Goal: Answer question/provide support: Share knowledge or assist other users

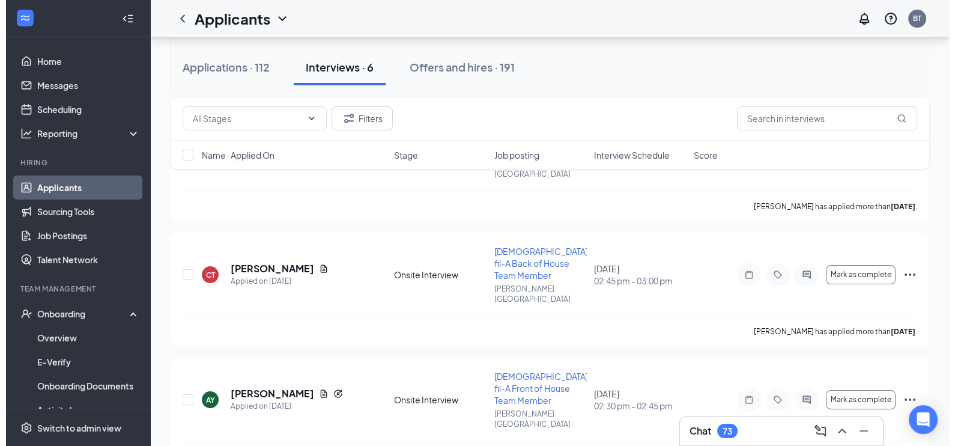
scroll to position [307, 0]
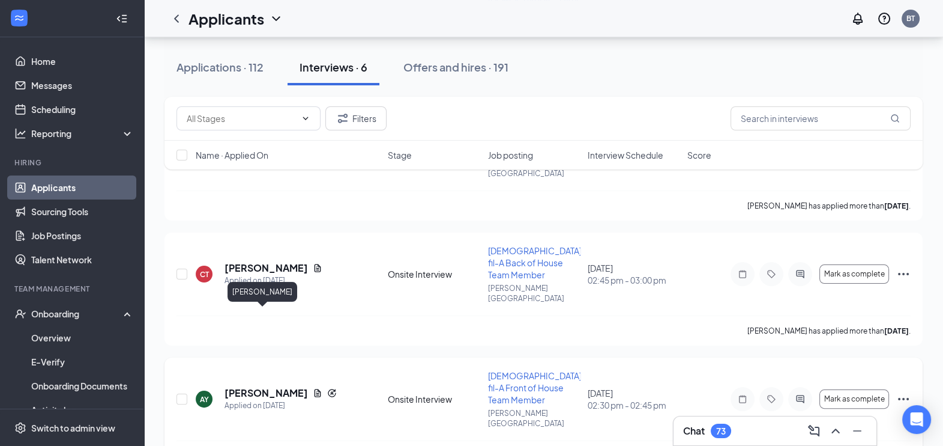
click at [261, 386] on h5 "[PERSON_NAME]" at bounding box center [266, 392] width 83 height 13
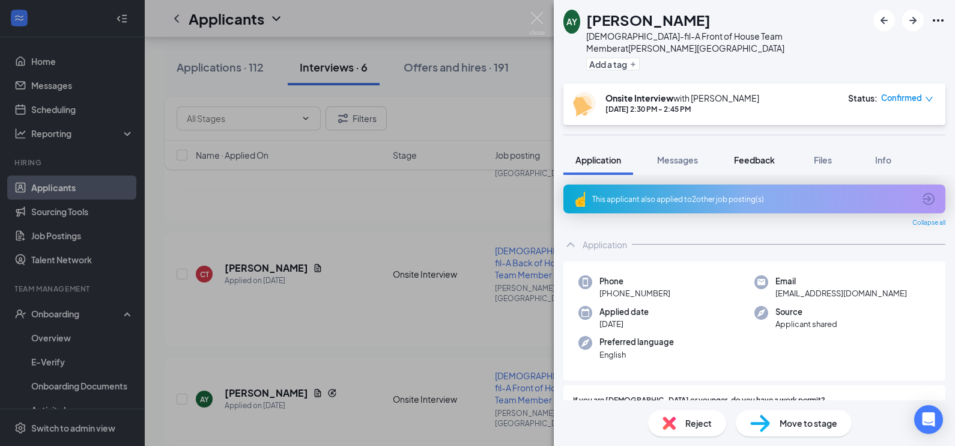
click at [753, 154] on span "Feedback" at bounding box center [754, 159] width 41 height 11
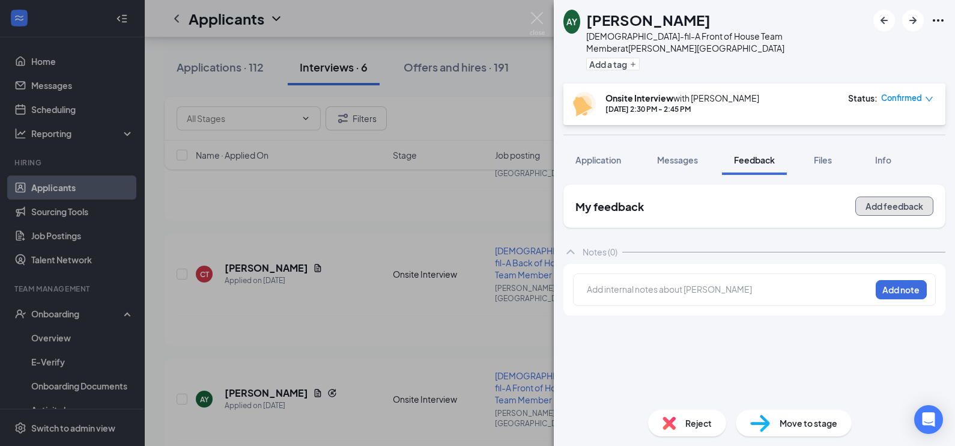
click at [883, 196] on button "Add feedback" at bounding box center [894, 205] width 78 height 19
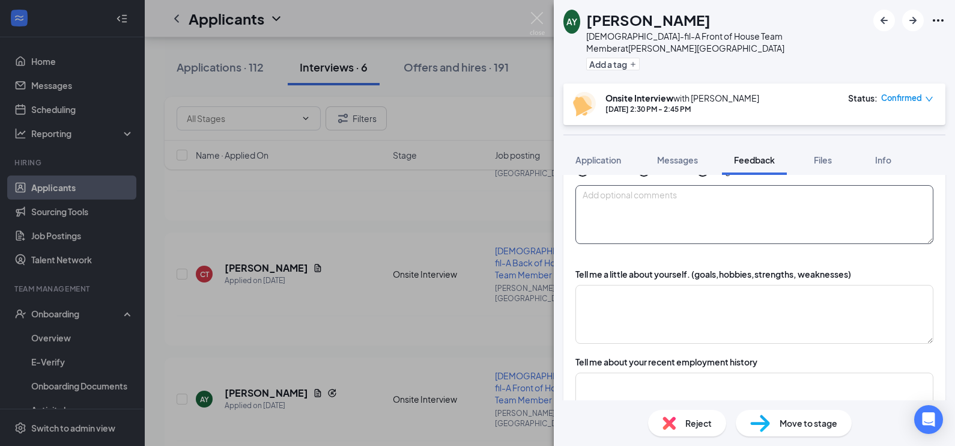
scroll to position [103, 0]
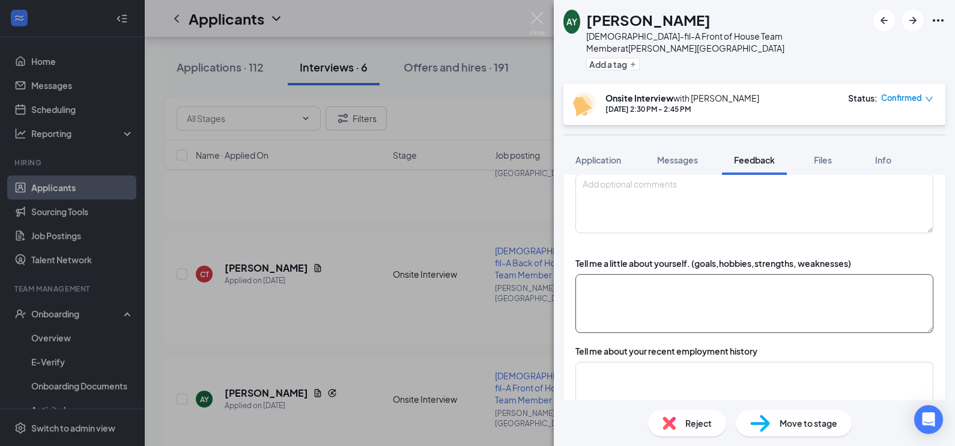
click at [763, 291] on textarea at bounding box center [754, 303] width 358 height 59
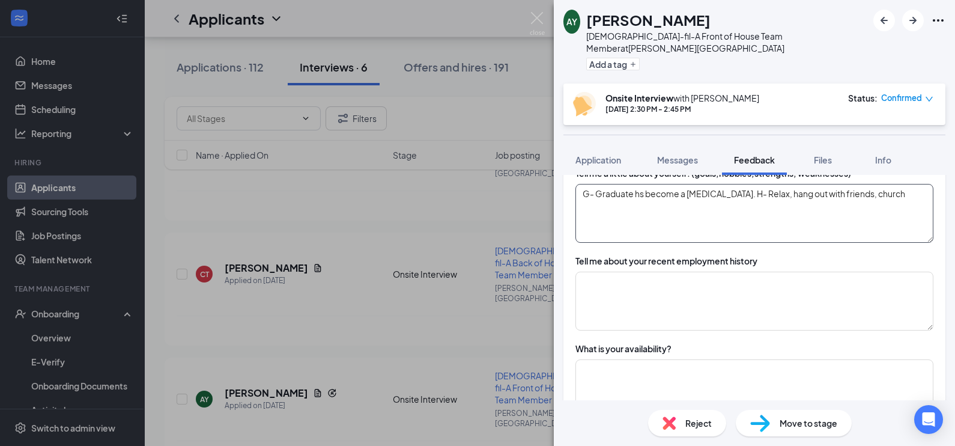
scroll to position [195, 0]
type textarea "G- Graduate hs become a [MEDICAL_DATA]. H- Relax, hang out with friends, church"
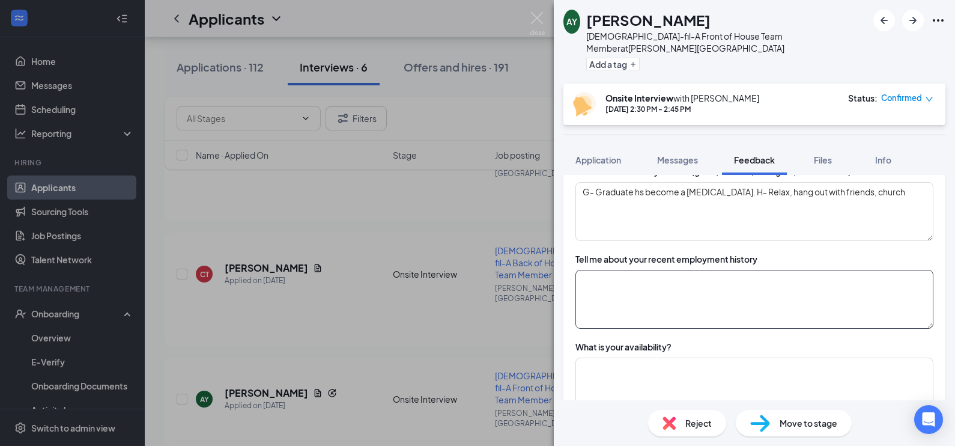
click at [726, 285] on textarea at bounding box center [754, 299] width 358 height 59
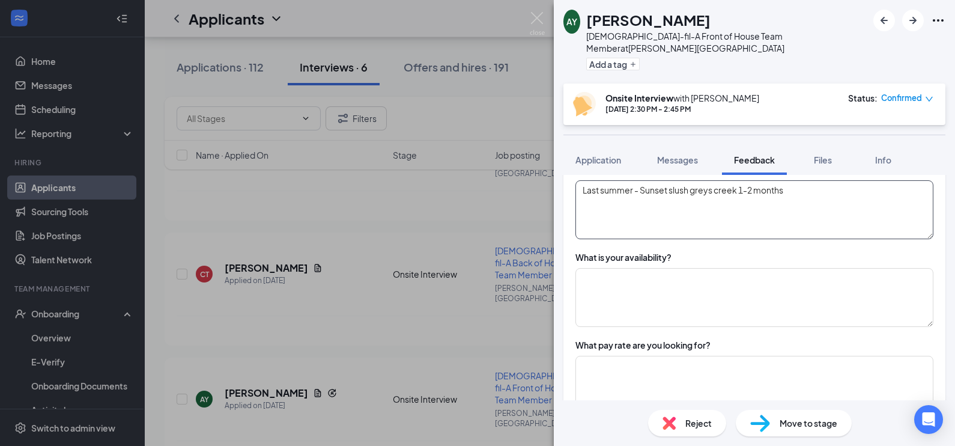
type textarea "Last summer - Sunset slush greys creek 1-2 months"
click at [725, 286] on textarea at bounding box center [754, 297] width 358 height 59
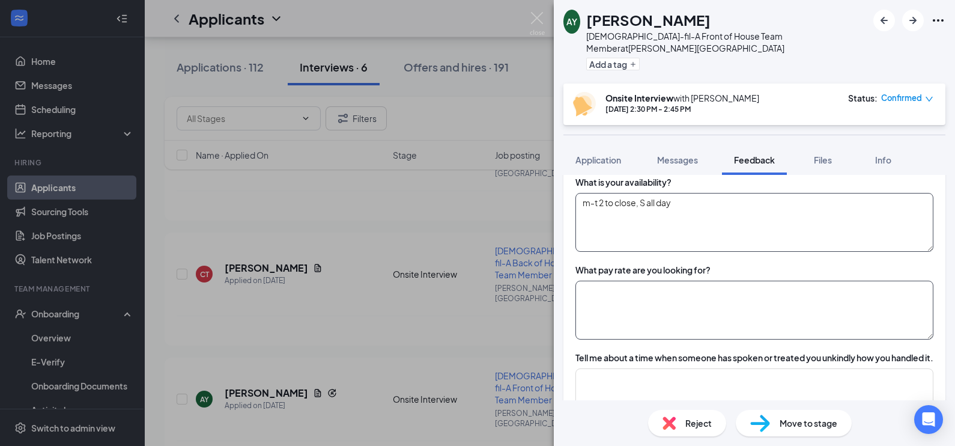
type textarea "m-t 2 to close, S all day"
click at [606, 289] on textarea at bounding box center [754, 309] width 358 height 59
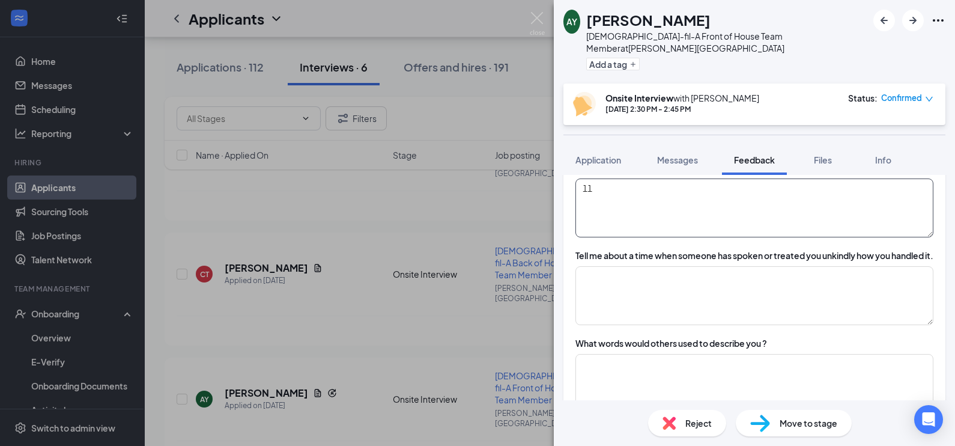
scroll to position [466, 0]
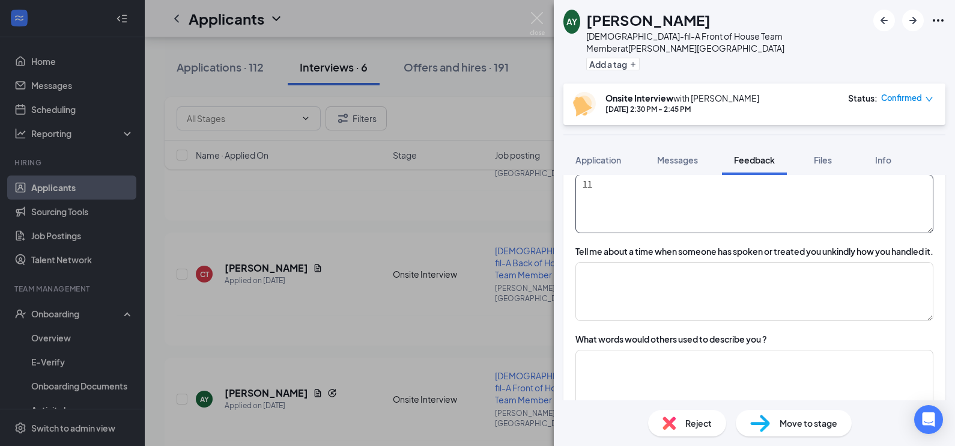
type textarea "11"
click at [606, 289] on textarea at bounding box center [754, 291] width 358 height 59
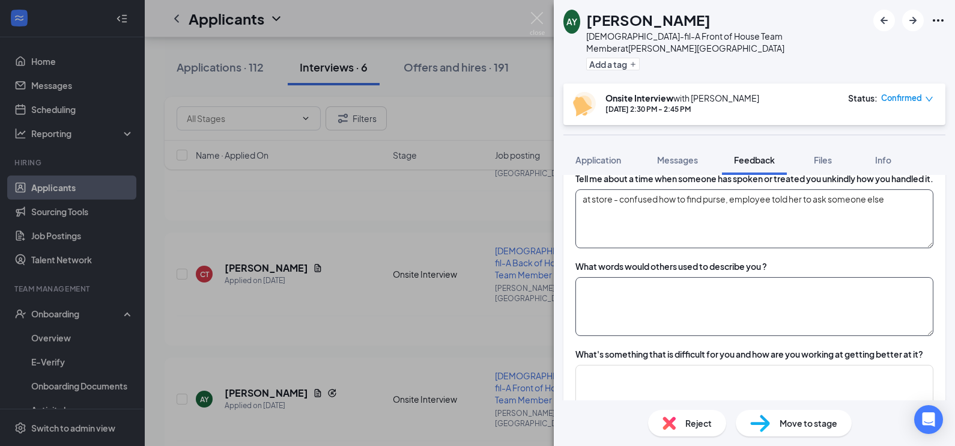
scroll to position [540, 0]
type textarea "at store - confused how to find purse, employee told her to ask someone else"
click at [664, 322] on textarea at bounding box center [754, 305] width 358 height 59
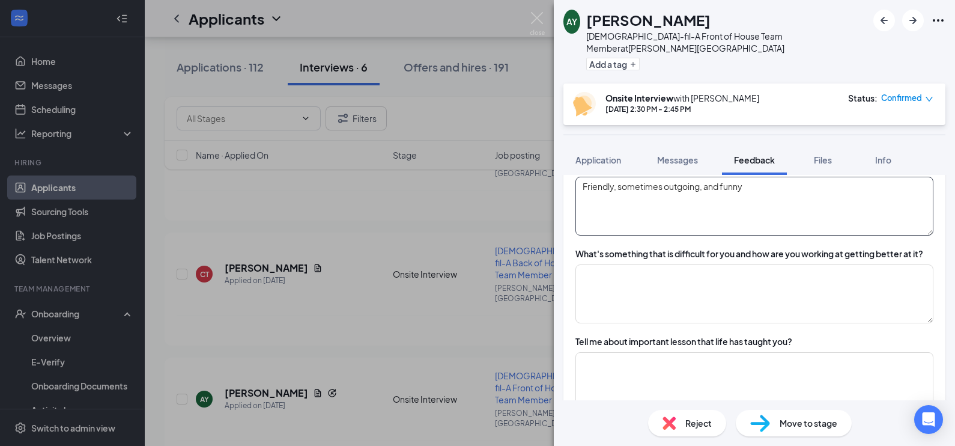
scroll to position [645, 0]
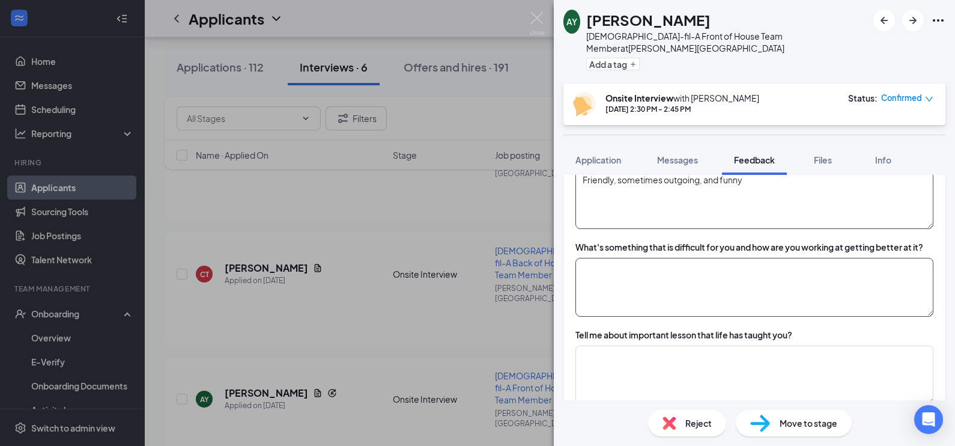
type textarea "Friendly, sometimes outgoing, and funny"
click at [651, 294] on textarea at bounding box center [754, 287] width 358 height 59
type textarea "B"
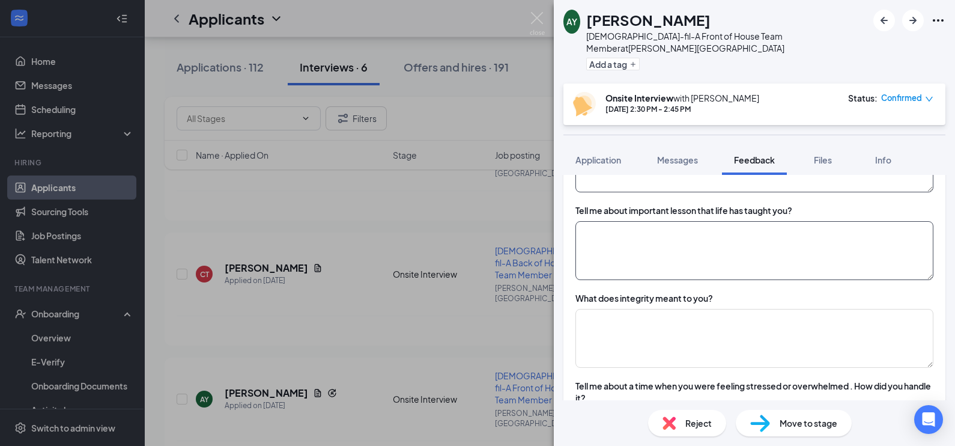
scroll to position [771, 0]
type textarea "Perfectionist - Remember to always do my best and that I cant do more than that"
click at [706, 258] on textarea at bounding box center [754, 249] width 358 height 59
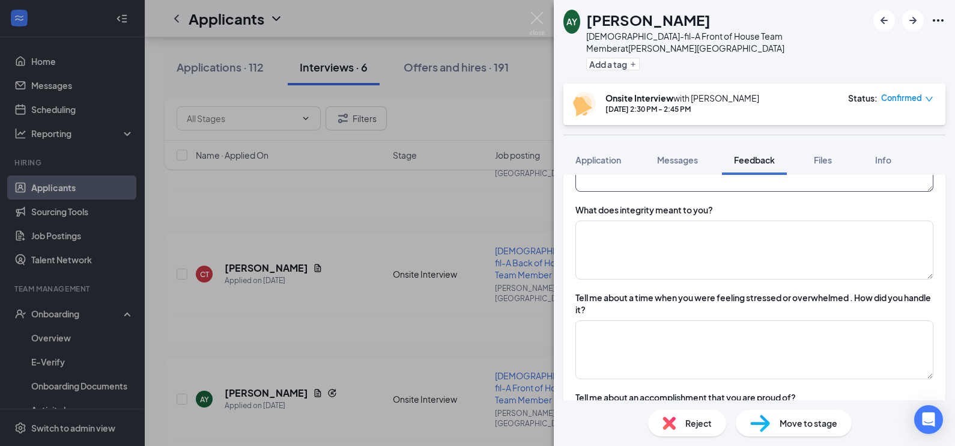
scroll to position [861, 0]
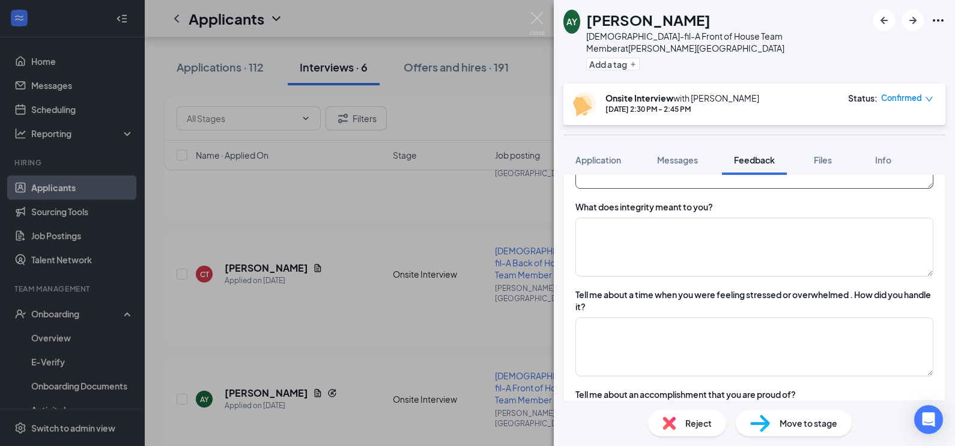
type textarea "Not get angry at parents as they always just want whats best for me"
click at [706, 258] on textarea at bounding box center [754, 246] width 358 height 59
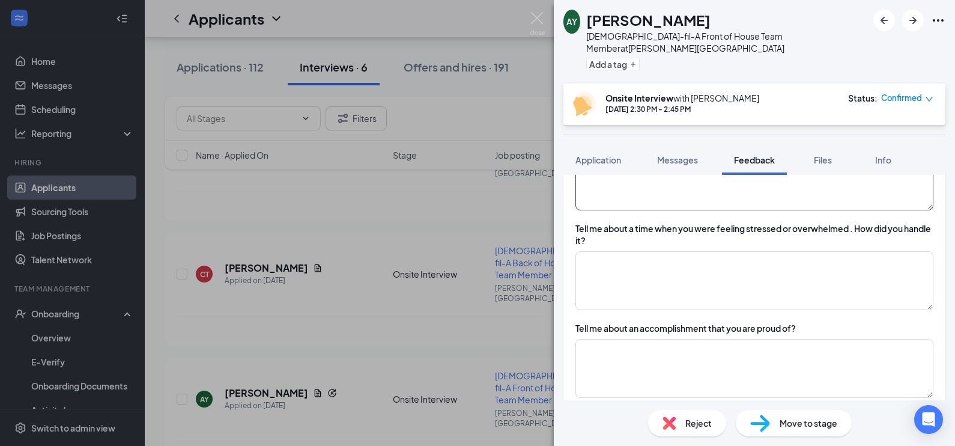
type textarea "Always telling the truth no matter what"
click at [706, 258] on div "Tell me about a time when you were feeling stressed or overwhelmed . How did yo…" at bounding box center [754, 266] width 358 height 88
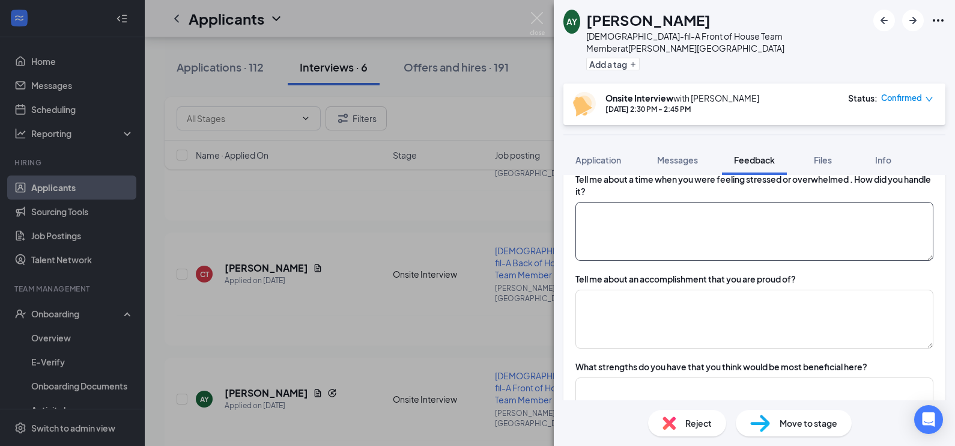
click at [681, 240] on textarea at bounding box center [754, 231] width 358 height 59
type textarea "R"
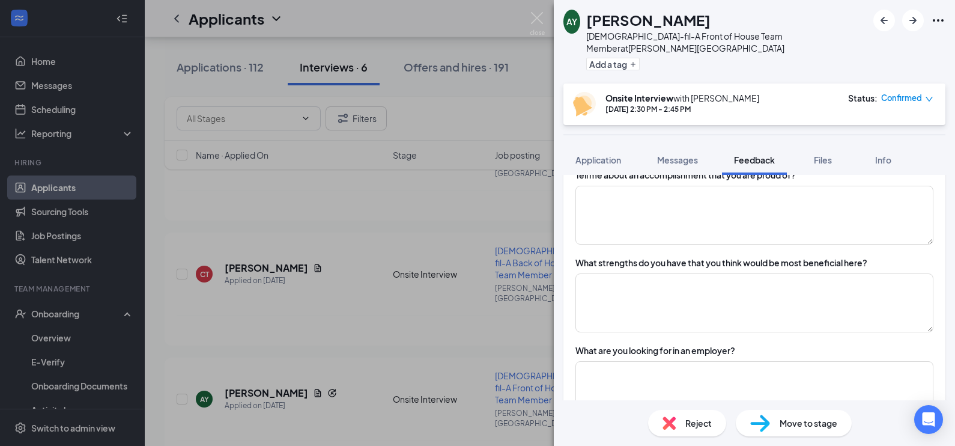
scroll to position [1081, 0]
type textarea "In school before exams, a lot of studying. Pushed through and passed exams"
click at [654, 324] on textarea at bounding box center [754, 301] width 358 height 59
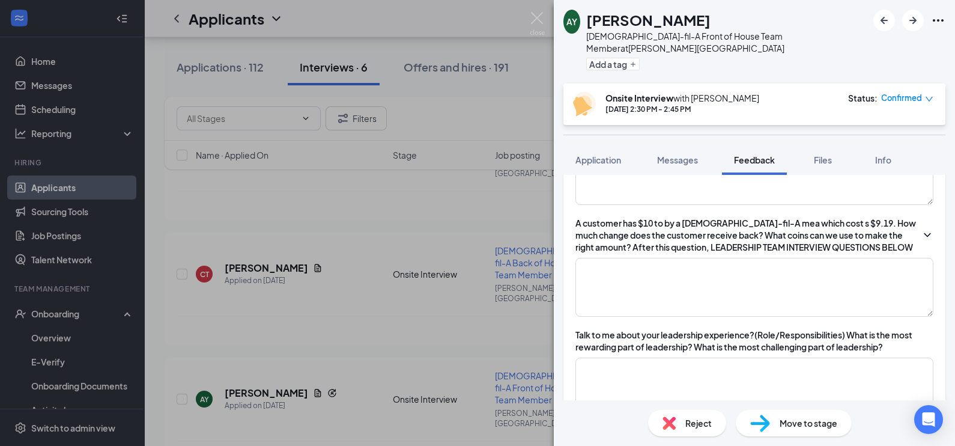
scroll to position [1296, 0]
type textarea "Quick learner, great customer service, hard working, adaptable and sure to be h…"
click at [757, 272] on textarea at bounding box center [754, 285] width 358 height 59
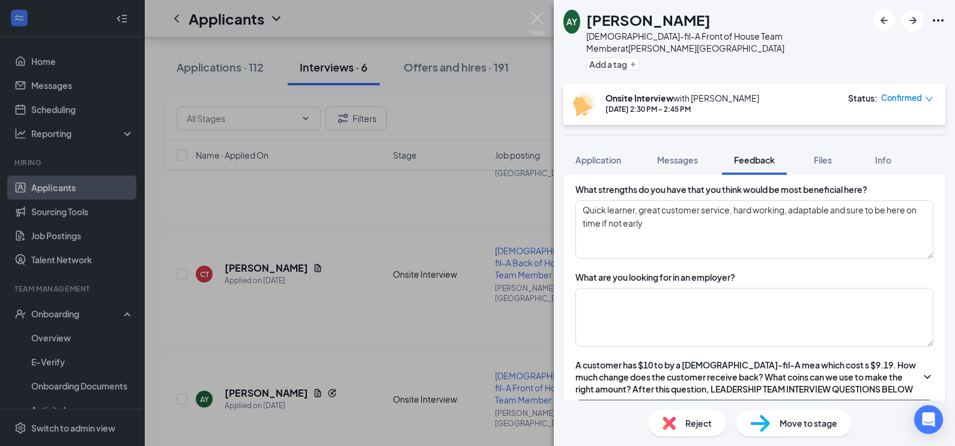
scroll to position [1149, 0]
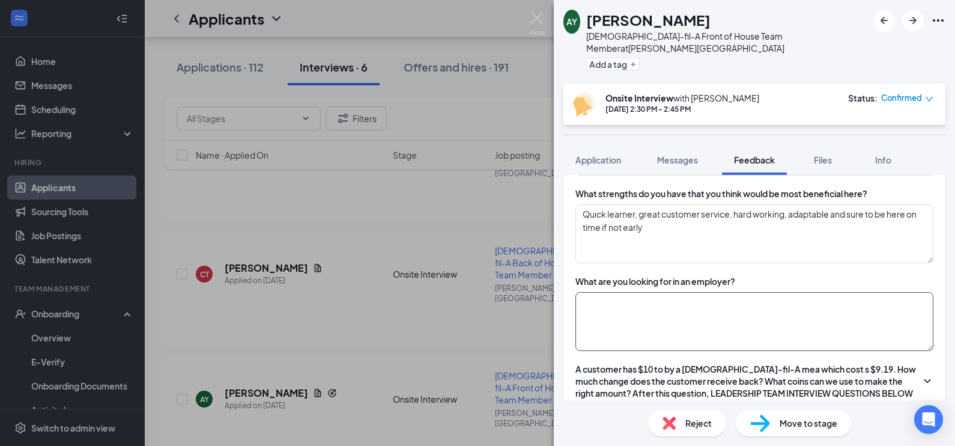
type textarea "81 cents"
click at [666, 316] on textarea at bounding box center [754, 321] width 358 height 59
type textarea "g"
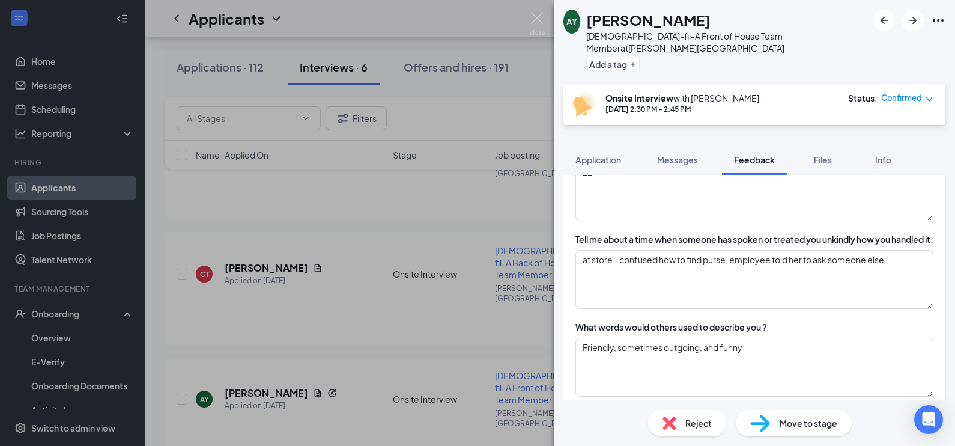
scroll to position [0, 0]
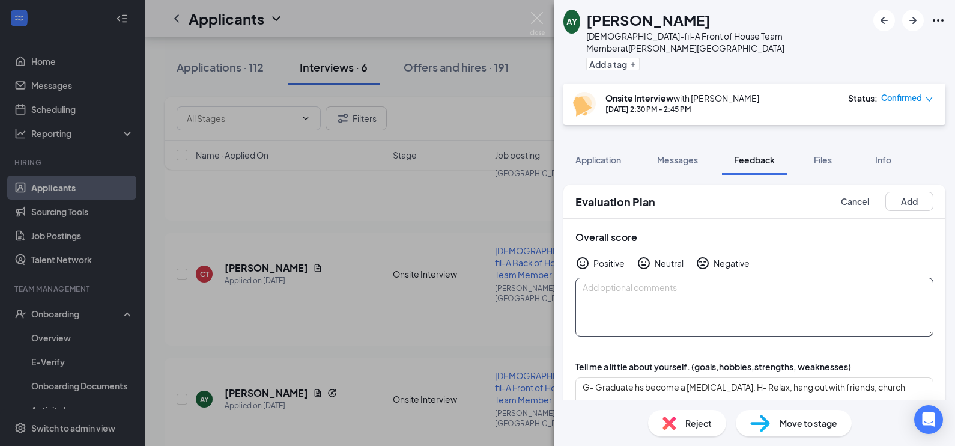
type textarea "Guidance, being able to go to them if help is needed"
click at [620, 277] on textarea at bounding box center [754, 306] width 358 height 59
click at [620, 277] on textarea "Why CFA?" at bounding box center [754, 306] width 358 height 59
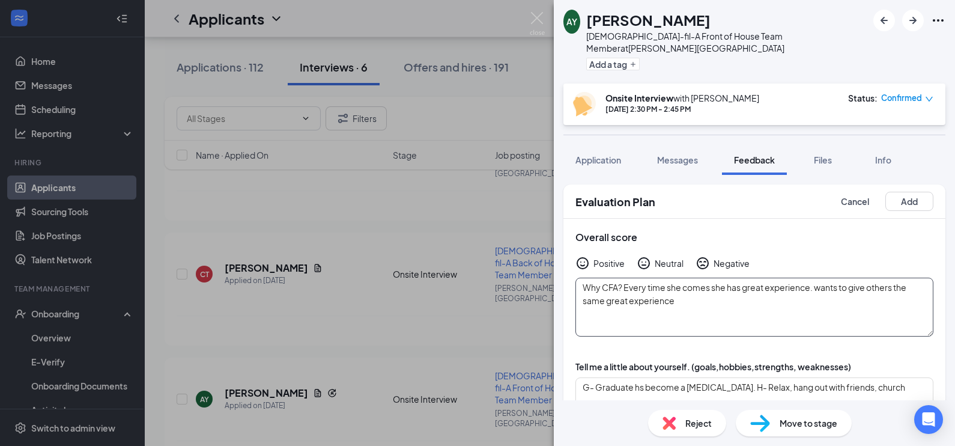
type textarea "Why CFA? Every time she comes she has great experience. wants to give others th…"
click at [601, 257] on div "Positive" at bounding box center [608, 263] width 31 height 12
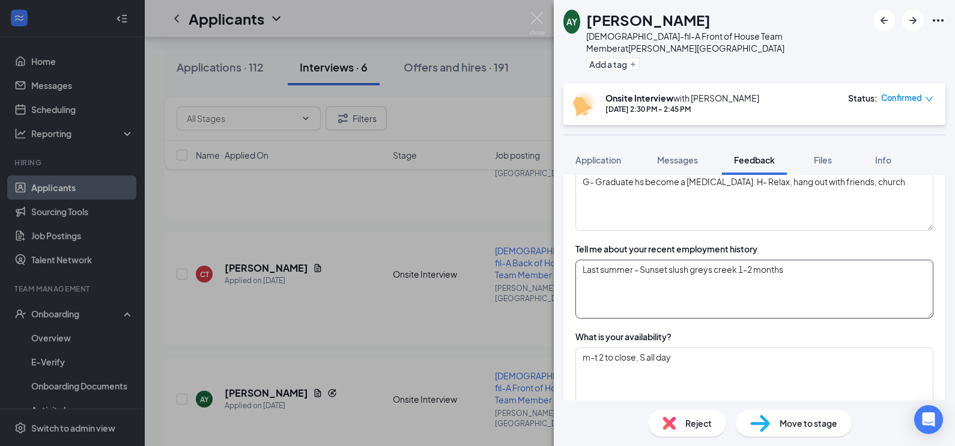
scroll to position [207, 0]
click at [712, 358] on textarea "m-t 2 to close, S all day" at bounding box center [754, 375] width 358 height 59
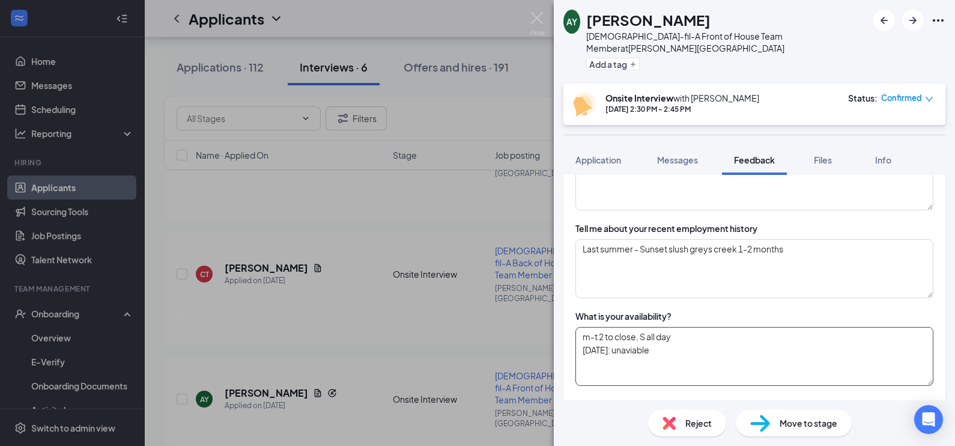
drag, startPoint x: 622, startPoint y: 337, endPoint x: 700, endPoint y: 366, distance: 83.0
drag, startPoint x: 700, startPoint y: 366, endPoint x: 736, endPoint y: 383, distance: 40.0
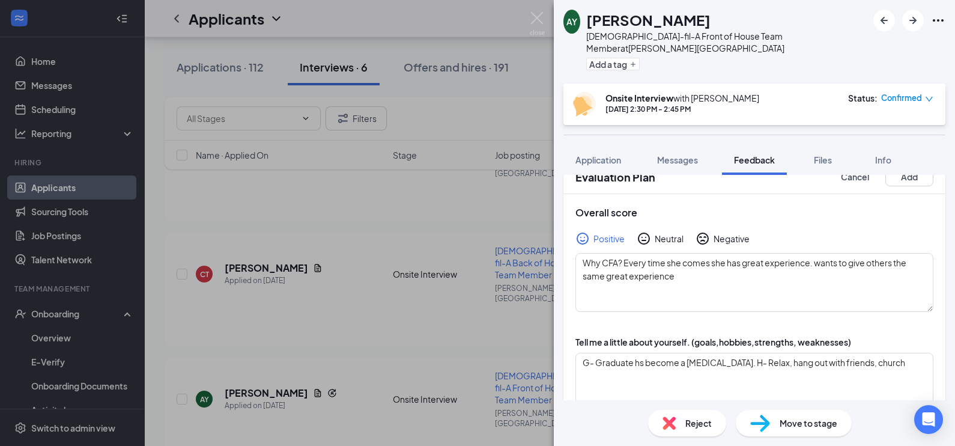
scroll to position [23, 0]
type textarea "m-t 2 to close, S all day [DATE]: unavailable"
click at [805, 425] on span "Move to stage" at bounding box center [808, 422] width 58 height 13
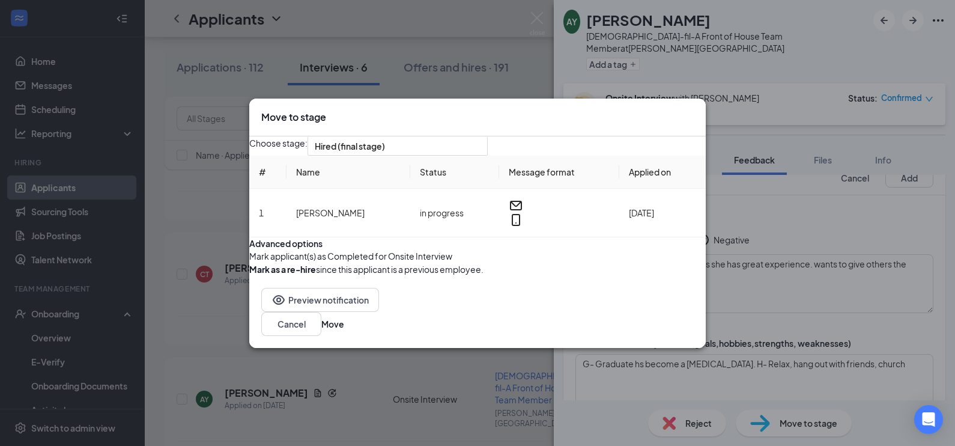
click at [249, 262] on button "button" at bounding box center [249, 255] width 0 height 13
click at [344, 330] on button "Move" at bounding box center [332, 323] width 23 height 13
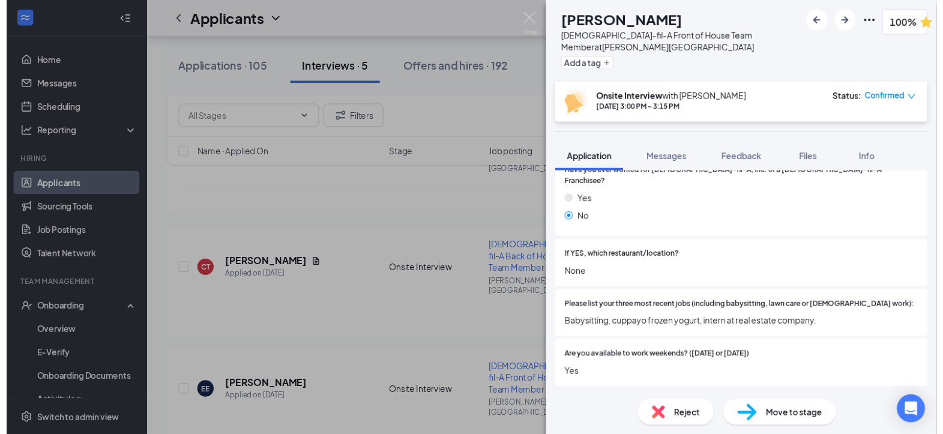
scroll to position [286, 0]
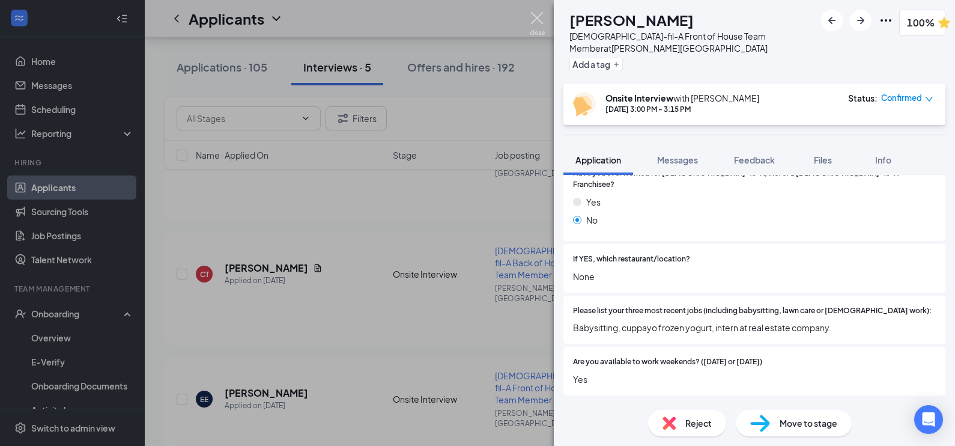
click at [534, 18] on img at bounding box center [537, 23] width 15 height 23
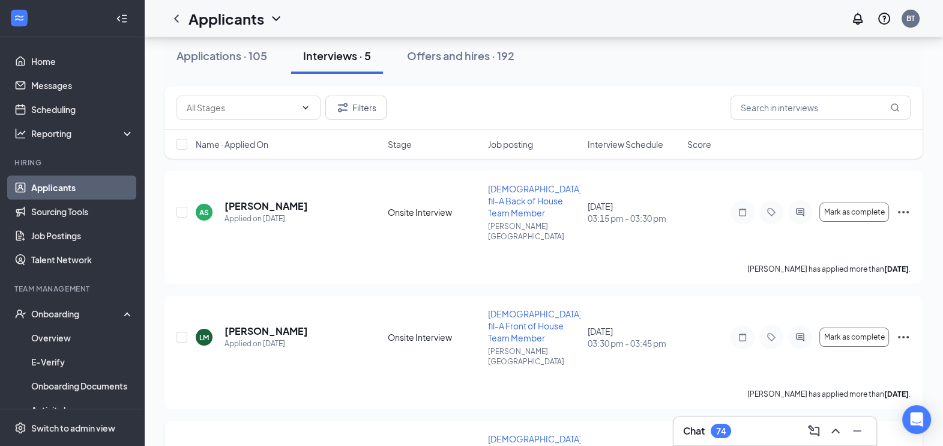
scroll to position [101, 0]
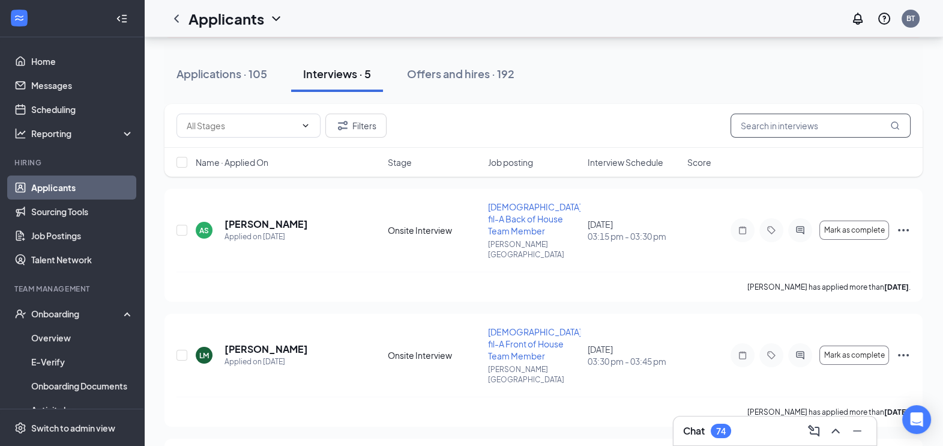
click at [756, 129] on input "text" at bounding box center [821, 125] width 180 height 24
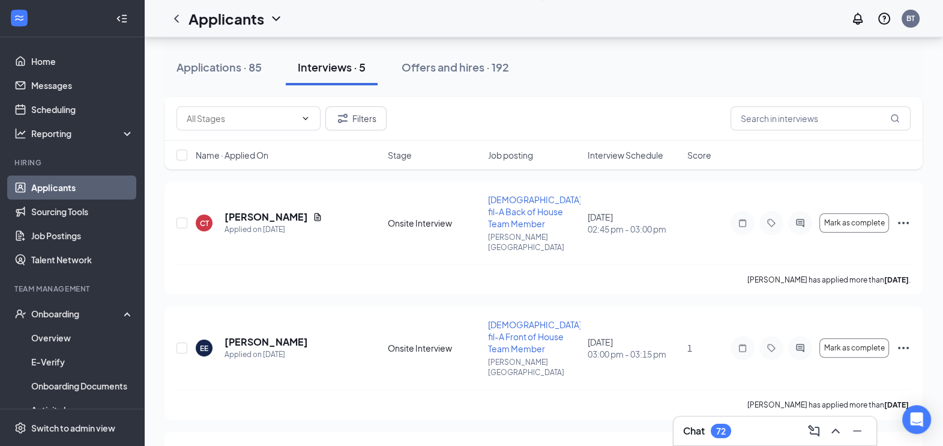
scroll to position [358, 0]
click at [754, 423] on div "Chat 72" at bounding box center [775, 430] width 184 height 19
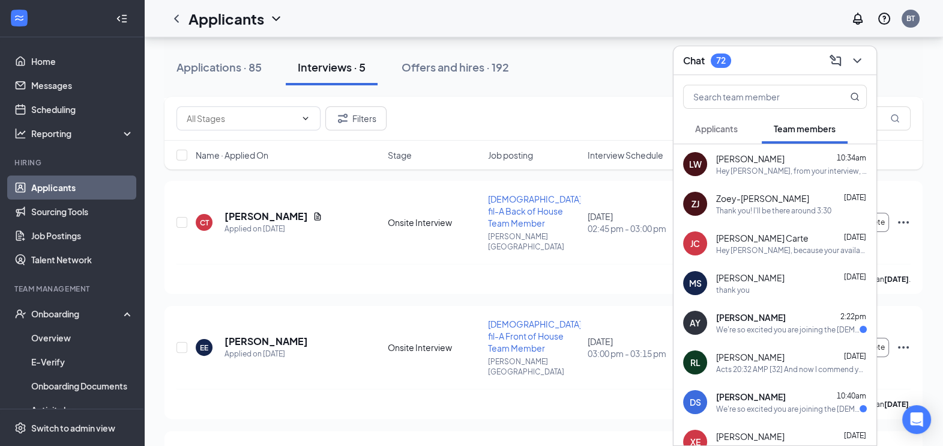
click at [767, 65] on div "Chat 72" at bounding box center [775, 60] width 184 height 19
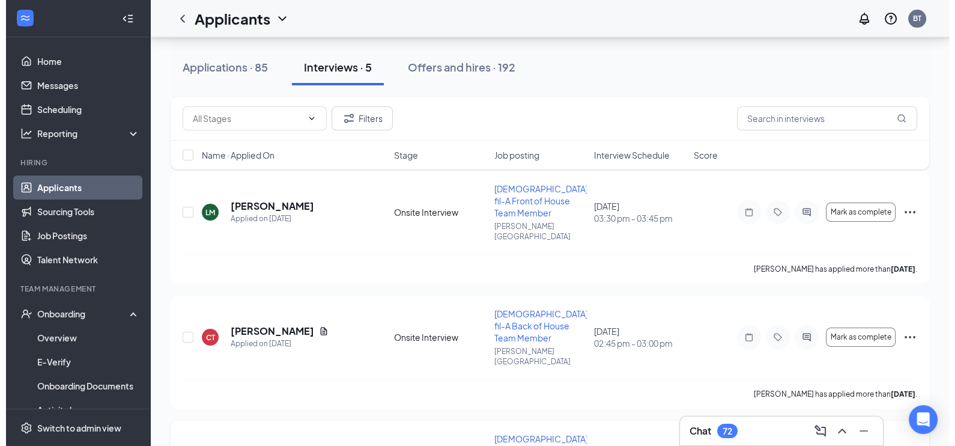
scroll to position [243, 0]
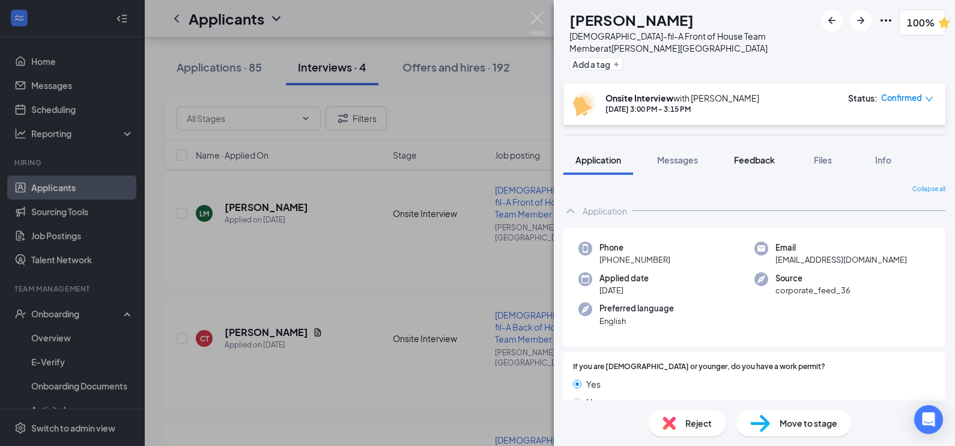
click at [755, 160] on span "Feedback" at bounding box center [754, 159] width 41 height 11
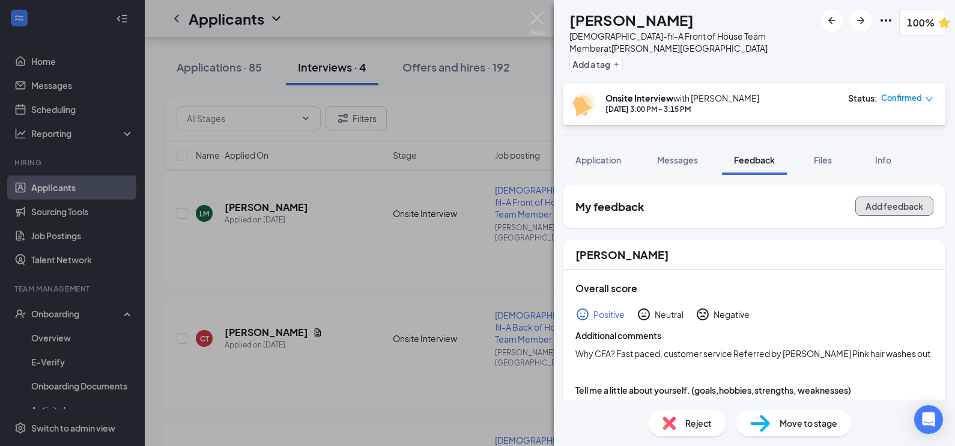
click at [891, 210] on button "Add feedback" at bounding box center [894, 205] width 78 height 19
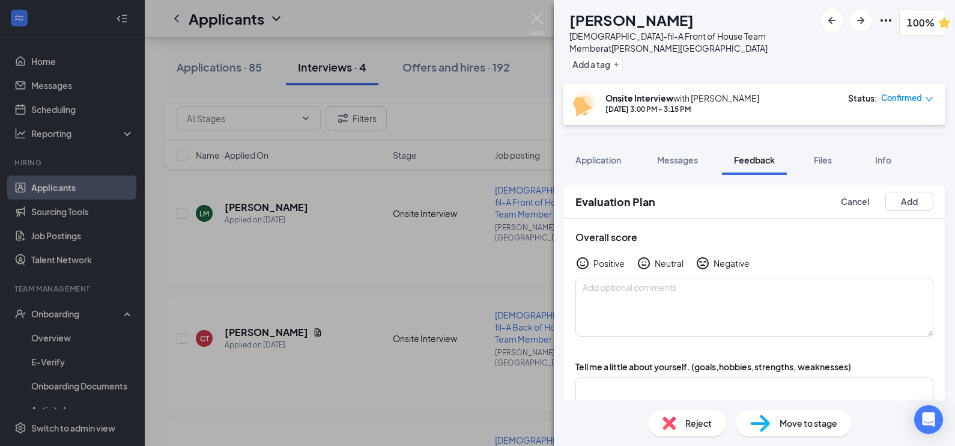
scroll to position [19, 0]
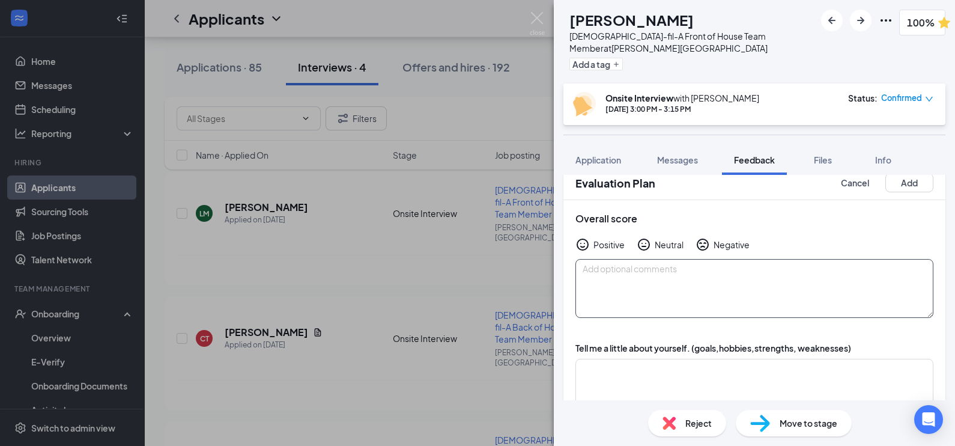
click at [764, 259] on textarea at bounding box center [754, 288] width 358 height 59
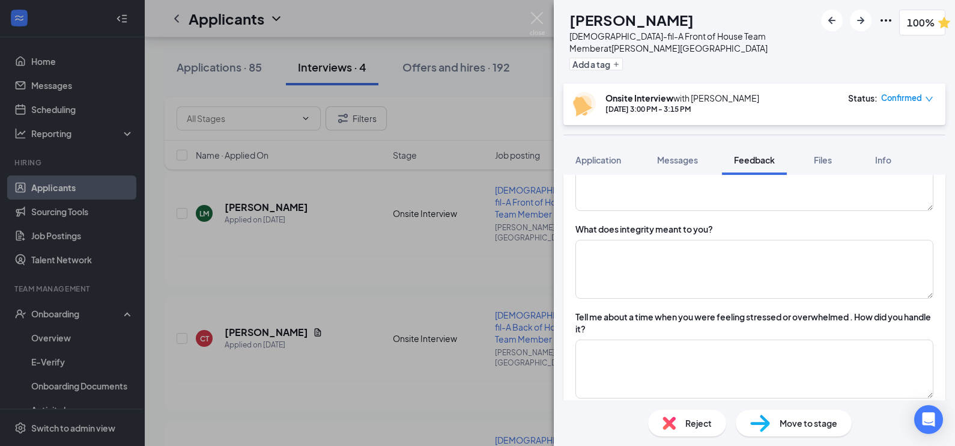
scroll to position [840, 0]
type textarea "Why Cfa?"
click at [745, 297] on textarea at bounding box center [754, 267] width 358 height 59
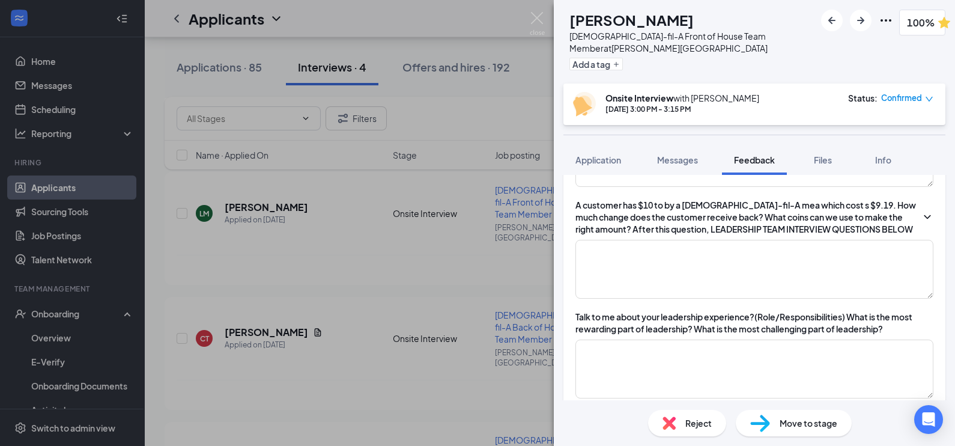
scroll to position [1320, 0]
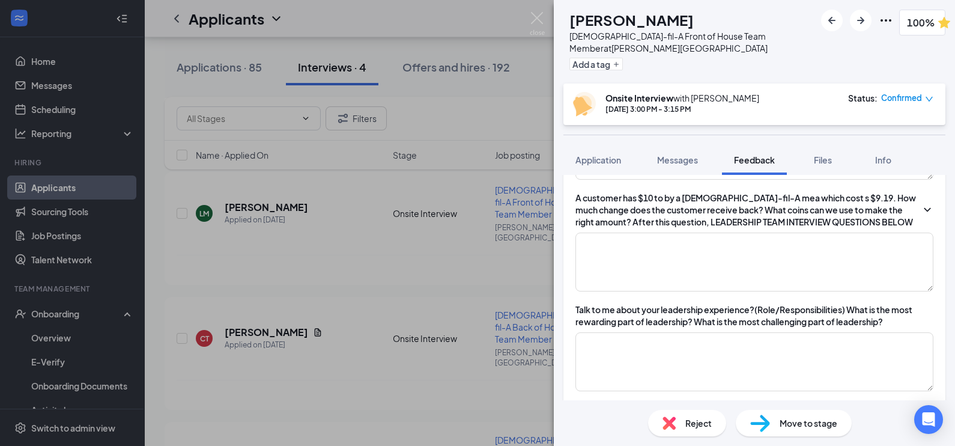
type textarea "The way you handle situations with maturity"
click at [745, 291] on textarea at bounding box center [754, 261] width 358 height 59
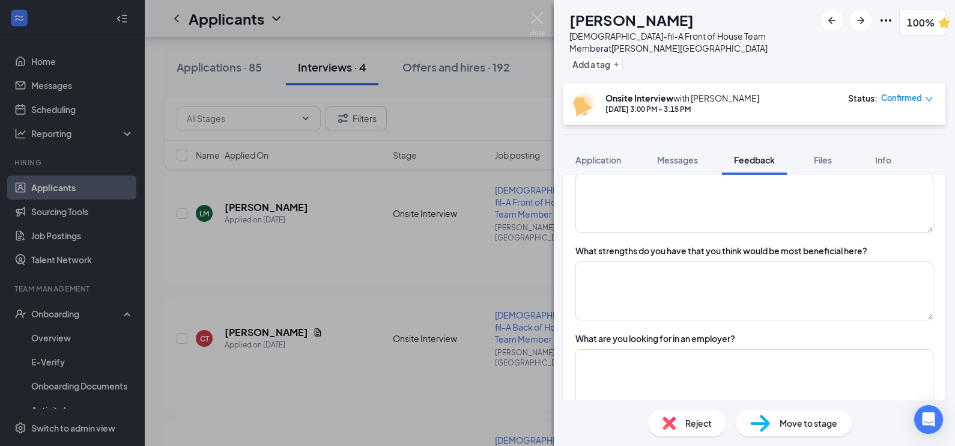
scroll to position [1086, 0]
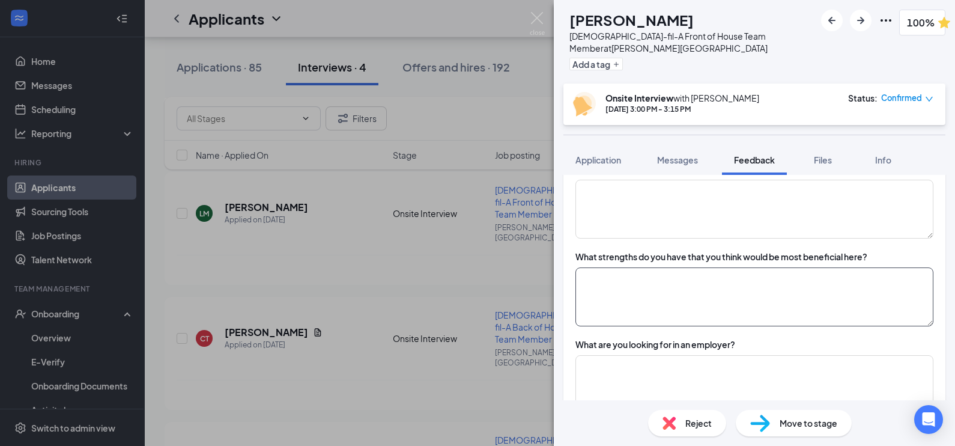
type textarea "81 cents"
click at [665, 318] on textarea at bounding box center [754, 296] width 358 height 59
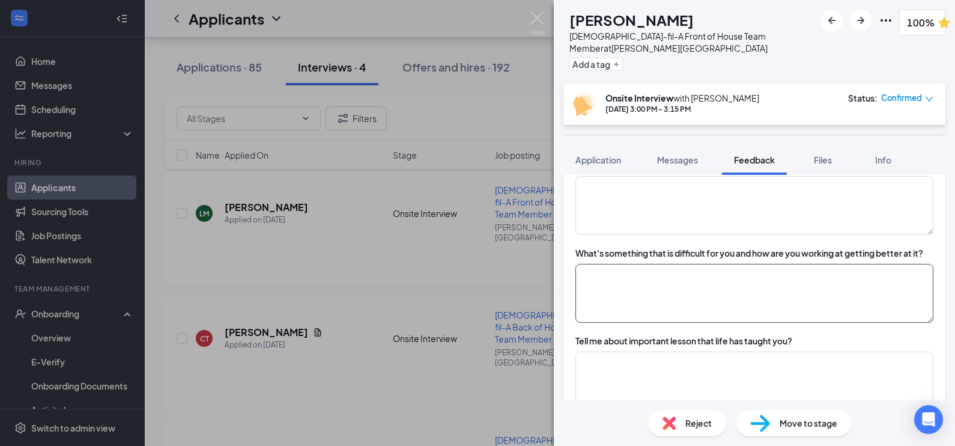
type textarea "Ability to handle pressure and stress,"
click at [660, 294] on textarea at bounding box center [754, 293] width 358 height 59
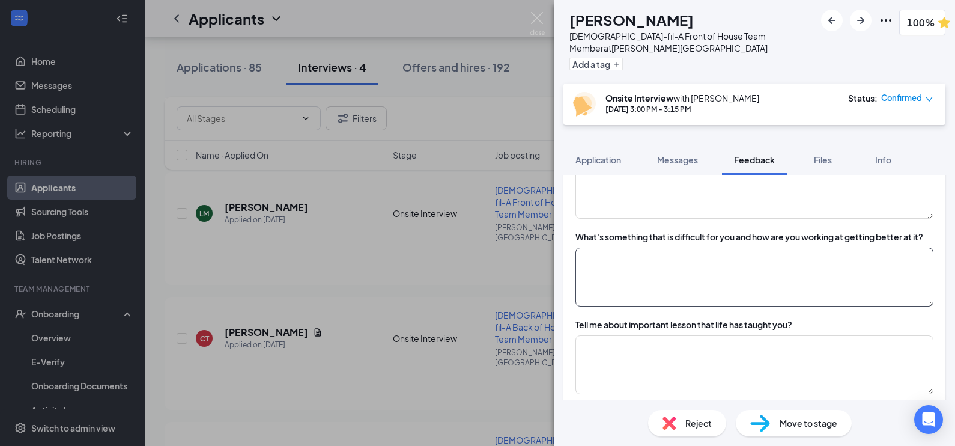
scroll to position [657, 0]
click at [660, 294] on textarea at bounding box center [754, 275] width 358 height 59
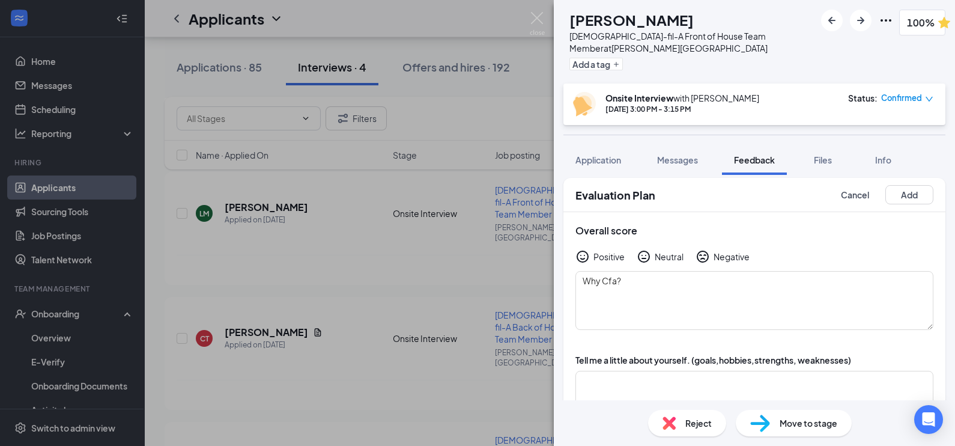
scroll to position [0, 0]
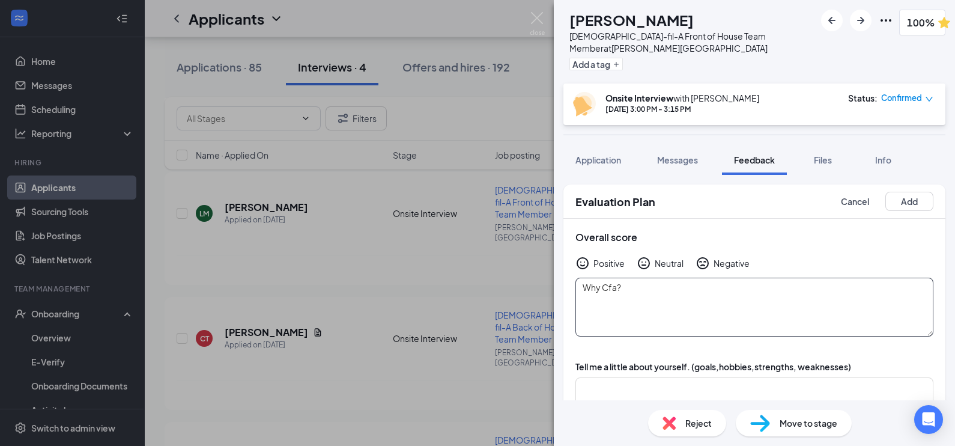
click at [676, 291] on textarea "Why Cfa?" at bounding box center [754, 306] width 358 height 59
type textarea "W"
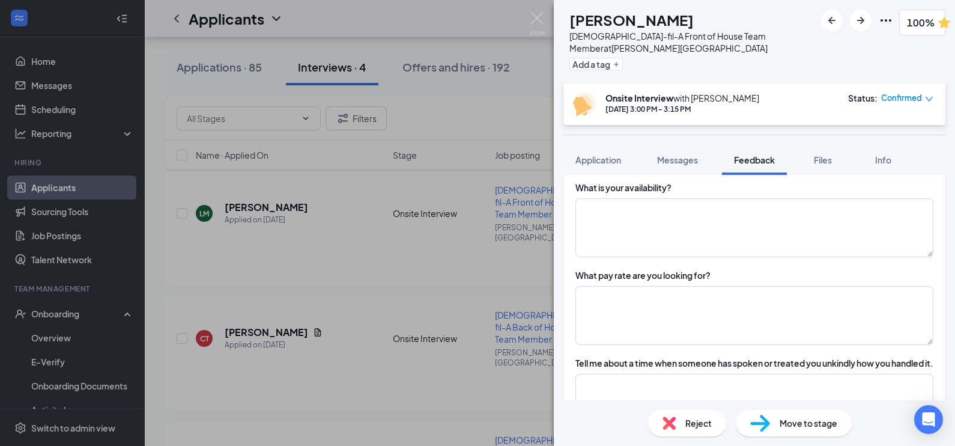
scroll to position [345, 0]
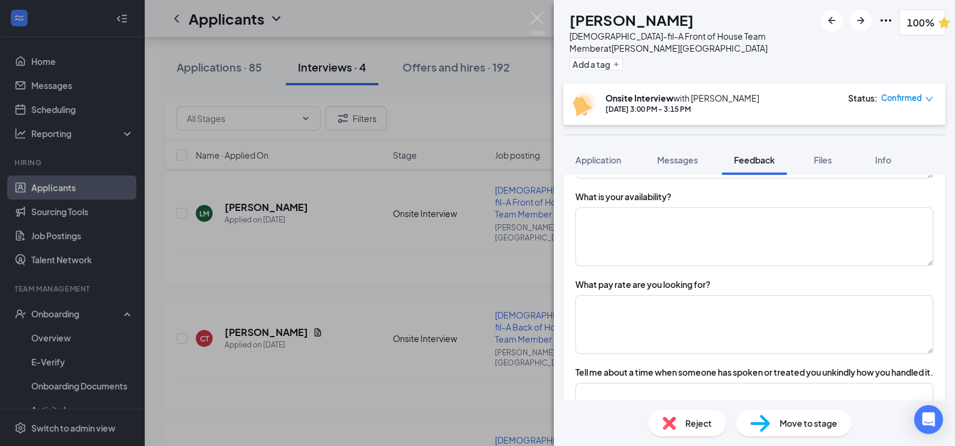
type textarea "..."
click at [685, 231] on textarea at bounding box center [754, 236] width 358 height 59
type textarea "see previous notes"
click at [669, 312] on textarea "1" at bounding box center [754, 324] width 358 height 59
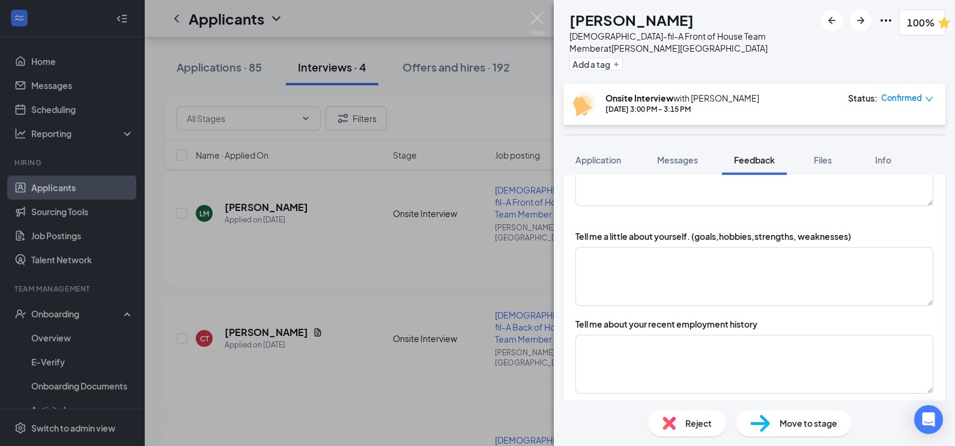
scroll to position [0, 0]
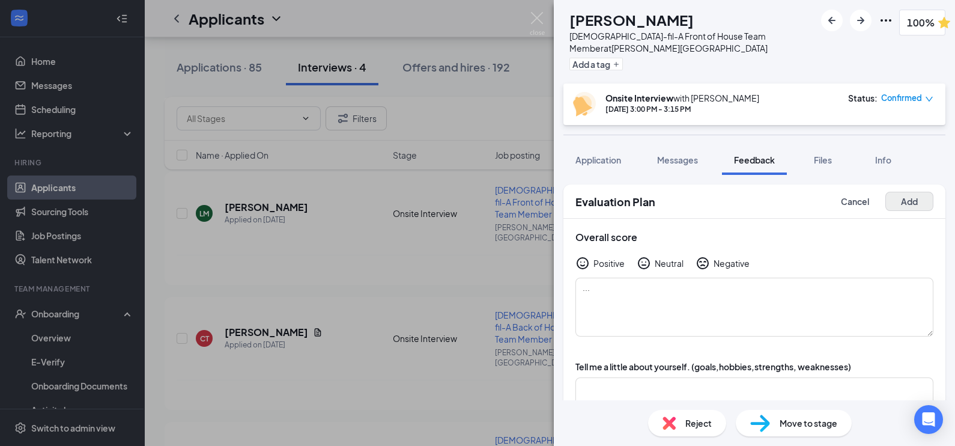
type textarea "11"
click at [912, 204] on button "Add" at bounding box center [909, 201] width 48 height 19
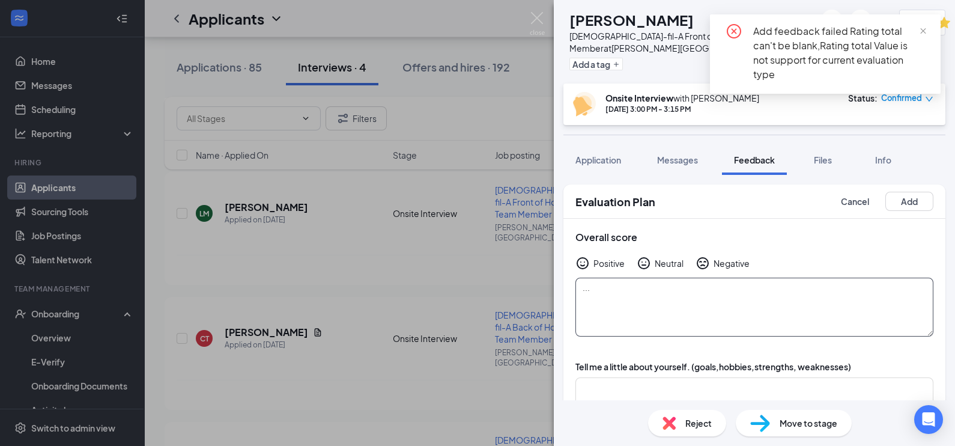
click at [799, 291] on textarea "..." at bounding box center [754, 306] width 358 height 59
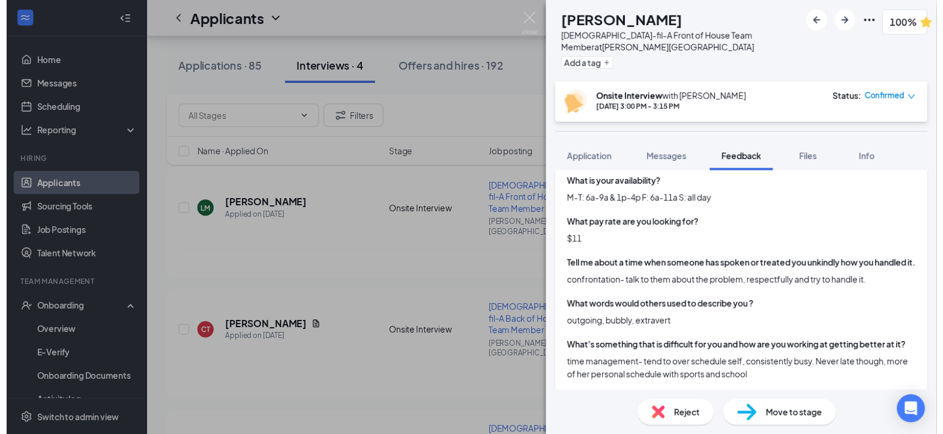
scroll to position [2599, 0]
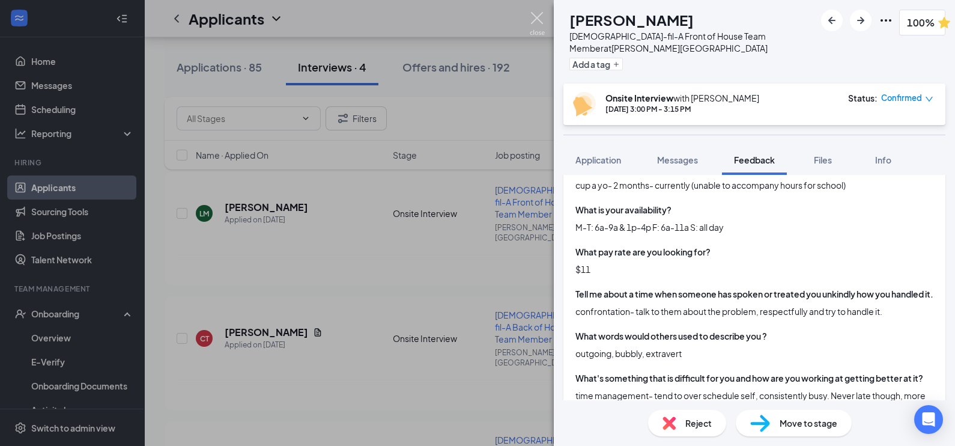
click at [535, 18] on img at bounding box center [537, 23] width 15 height 23
